Goal: Task Accomplishment & Management: Manage account settings

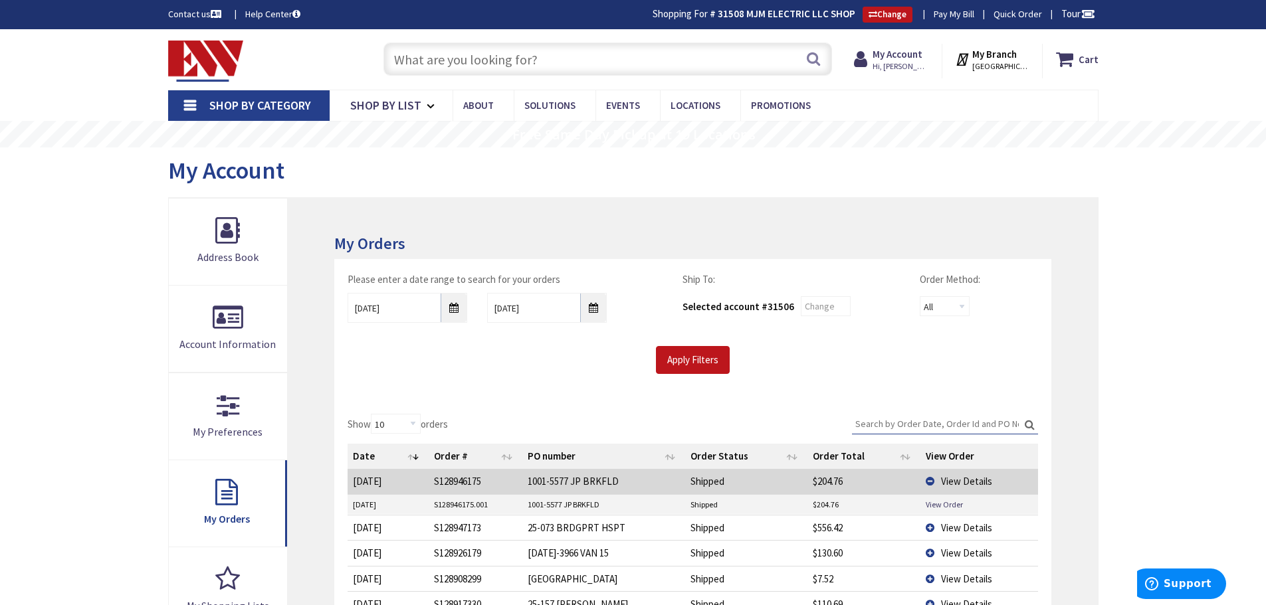
click at [569, 54] on input "text" at bounding box center [607, 59] width 448 height 33
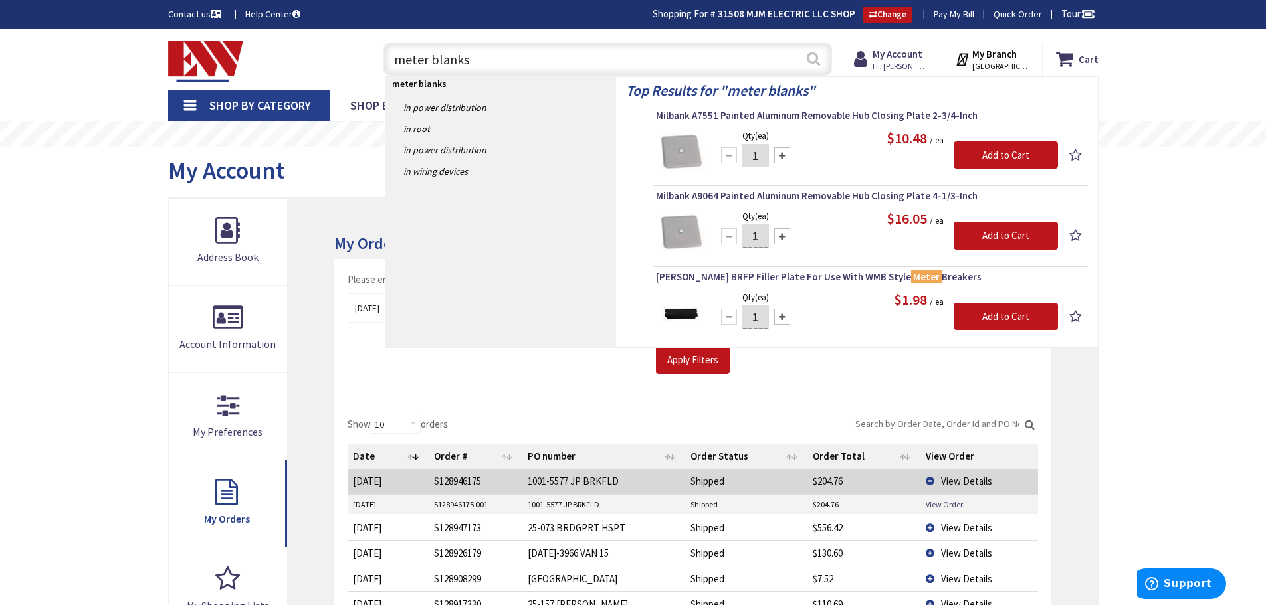
type input "meter blanks"
click at [817, 58] on button "Search" at bounding box center [813, 59] width 17 height 30
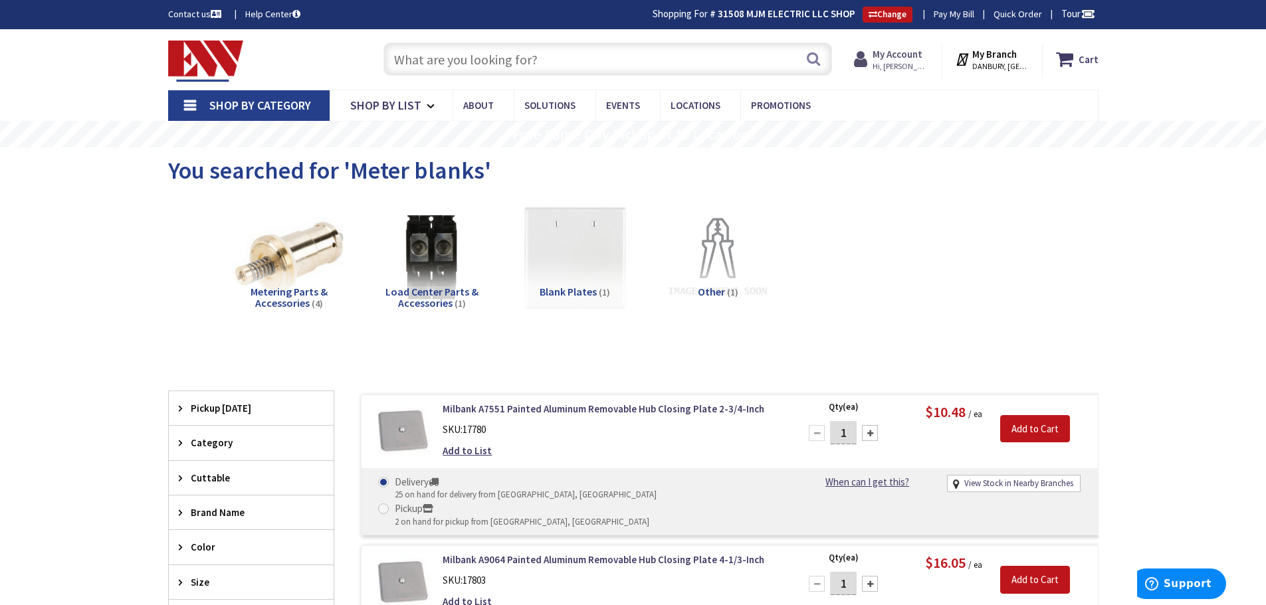
click at [922, 50] on strong "My Account" at bounding box center [897, 54] width 50 height 13
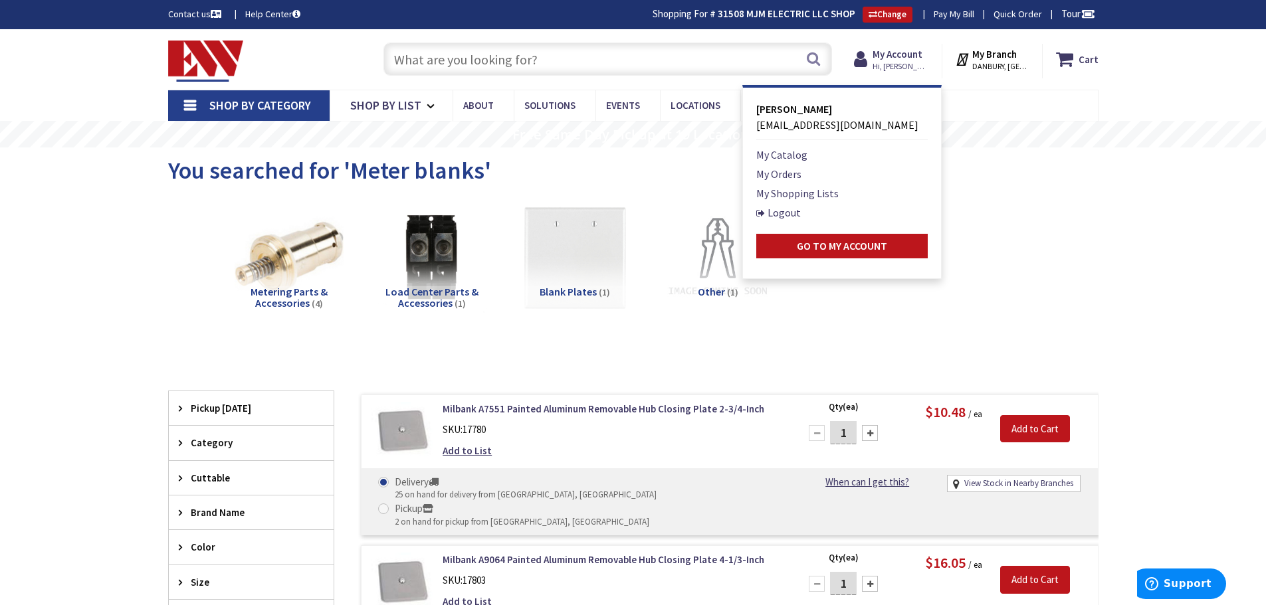
click at [1004, 49] on strong "My Branch" at bounding box center [994, 54] width 45 height 13
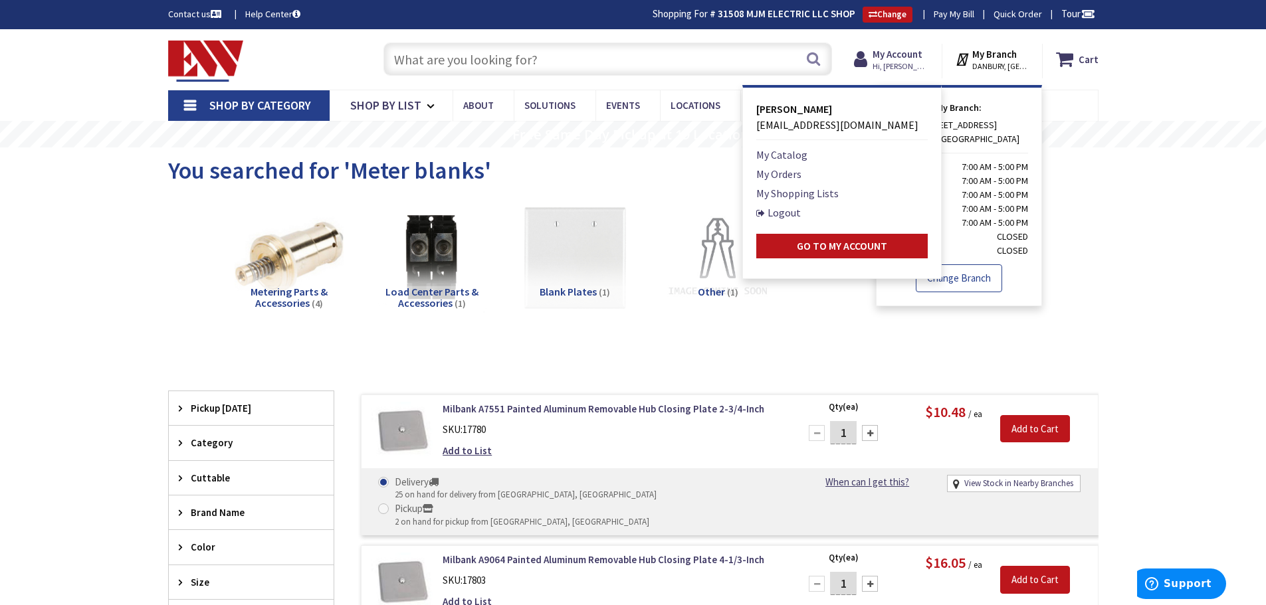
click at [982, 276] on link "Change Branch" at bounding box center [959, 278] width 86 height 28
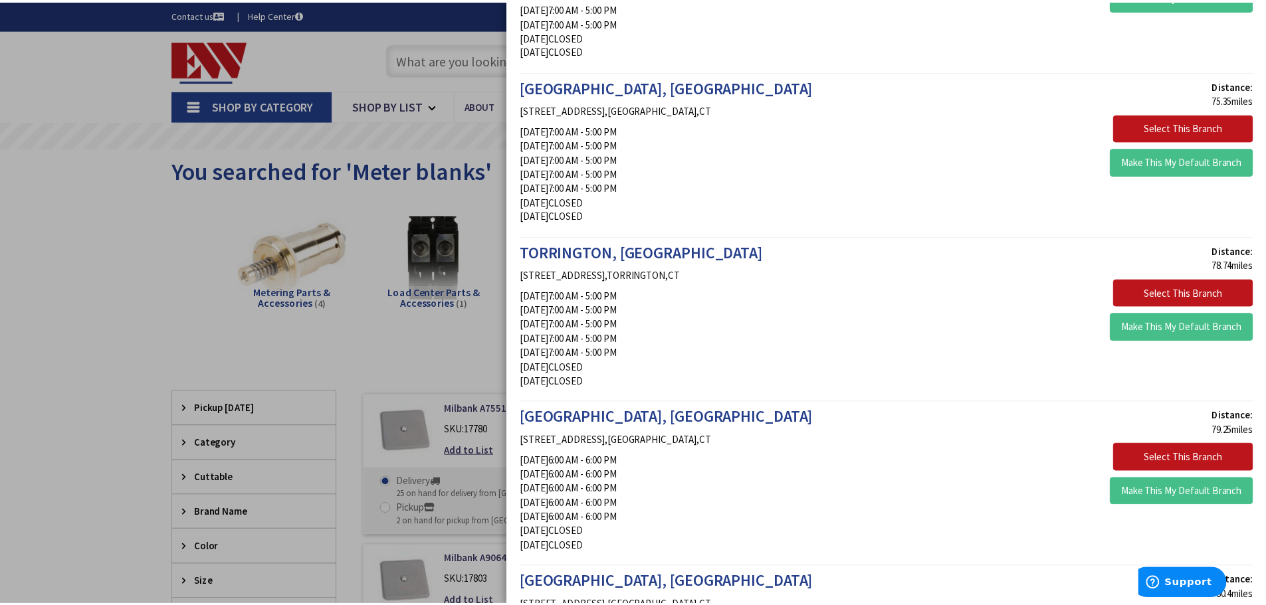
scroll to position [1595, 0]
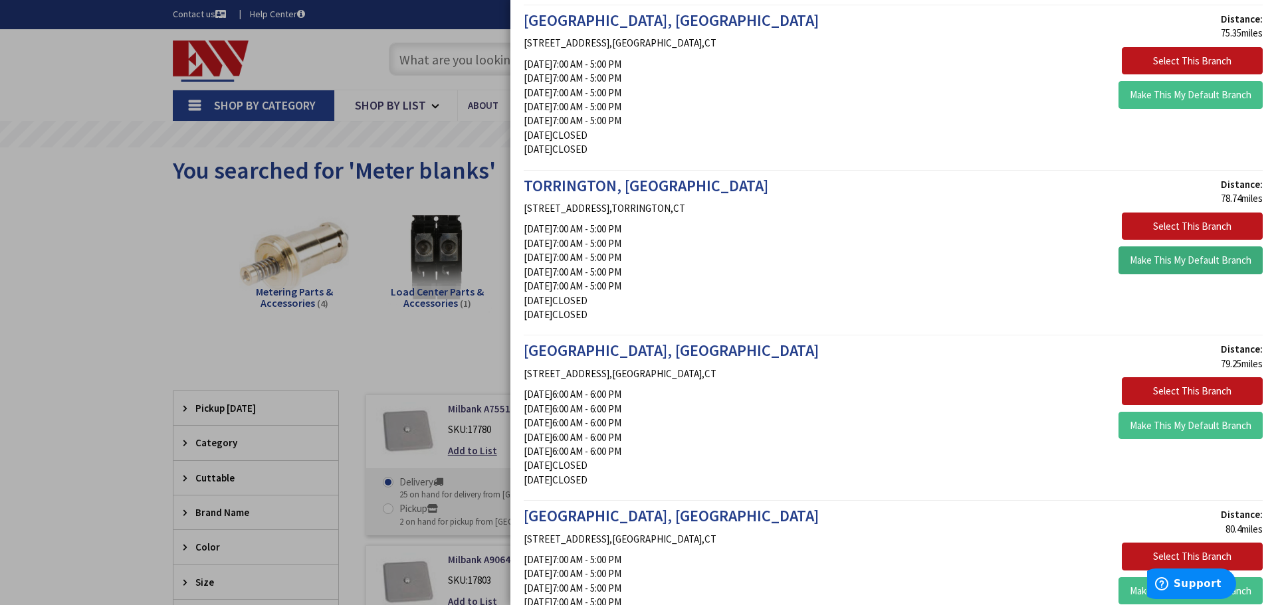
click at [1165, 258] on button "Make This My Default Branch" at bounding box center [1190, 260] width 144 height 28
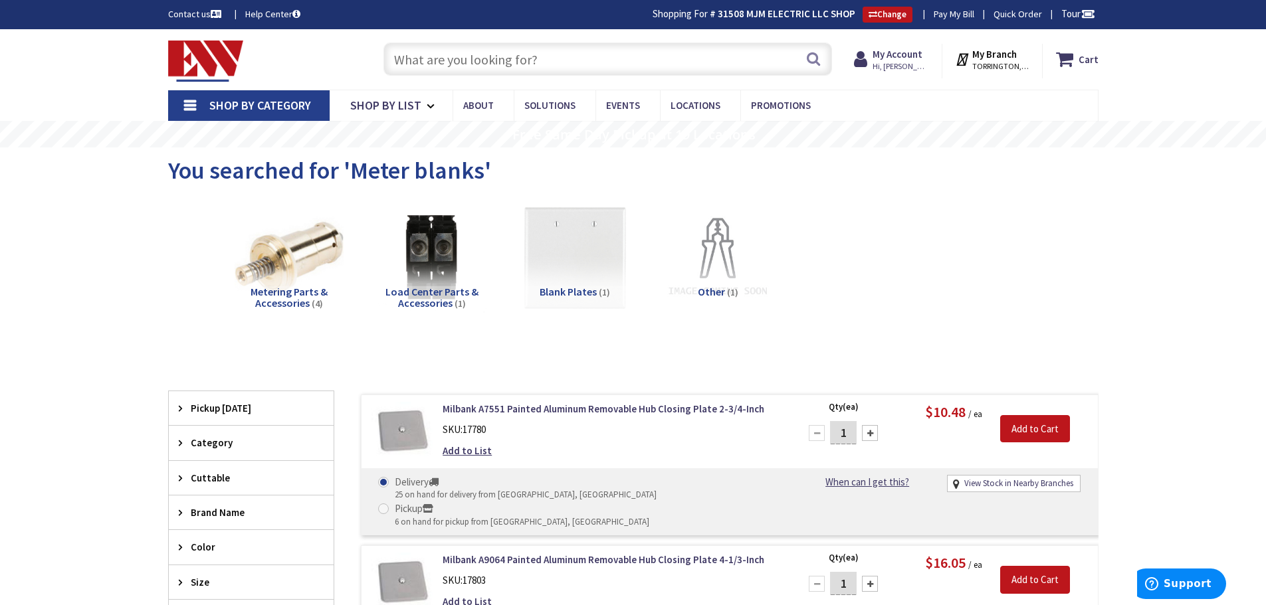
click at [546, 54] on input "text" at bounding box center [607, 59] width 448 height 33
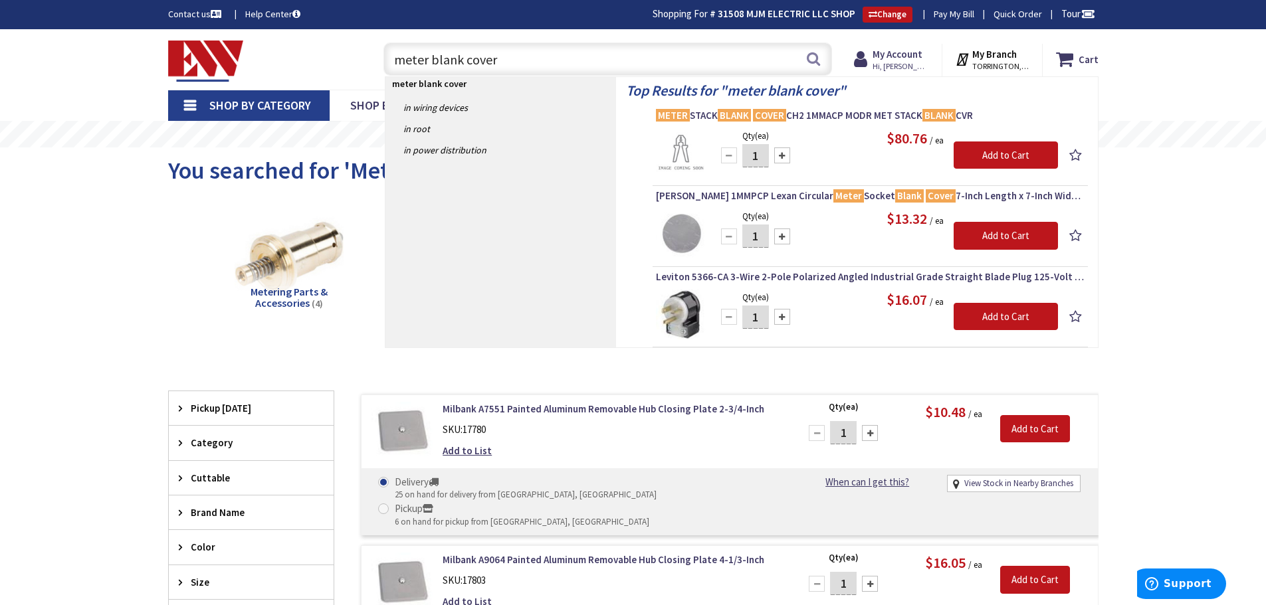
type input "meter blank cover"
